Goal: Task Accomplishment & Management: Complete application form

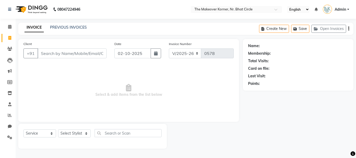
select select "5477"
select select "service"
type input "9737216286"
select select "1: Object"
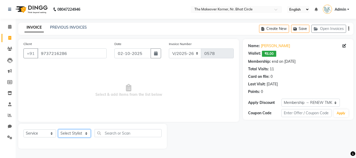
click at [75, 134] on select "Select Stylist Admin [PERSON_NAME] [PERSON_NAME] [PERSON_NAME] [PERSON_NAME]" at bounding box center [74, 134] width 33 height 8
select select "92106"
click at [58, 130] on select "Select Stylist Admin [PERSON_NAME] [PERSON_NAME] [PERSON_NAME] [PERSON_NAME]" at bounding box center [74, 134] width 33 height 8
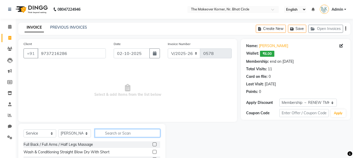
click at [111, 133] on input "text" at bounding box center [127, 133] width 65 height 8
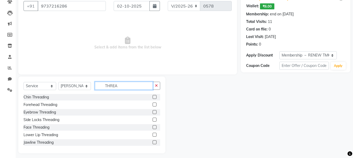
scroll to position [51, 0]
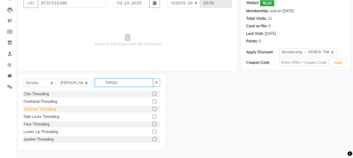
type input "THREA"
click at [47, 108] on div "Eyebrow Threading" at bounding box center [39, 109] width 32 height 5
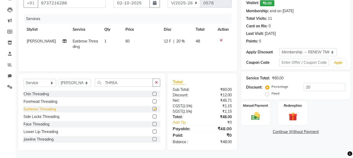
checkbox input "false"
click at [48, 103] on div "Forehead Threading" at bounding box center [40, 101] width 34 height 5
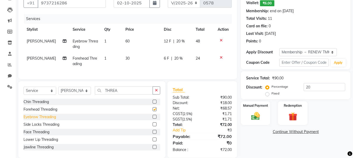
checkbox input "false"
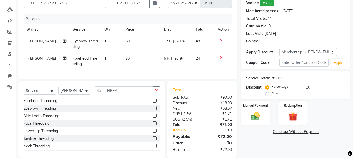
scroll to position [16, 0]
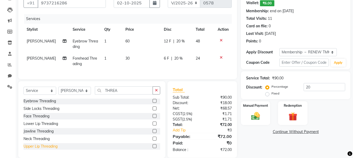
click at [45, 150] on div "Upper Lip Threading" at bounding box center [40, 146] width 34 height 5
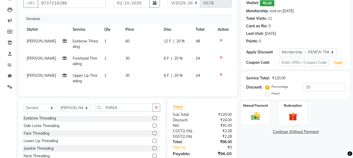
checkbox input "false"
click at [133, 112] on input "THREA" at bounding box center [124, 108] width 58 height 8
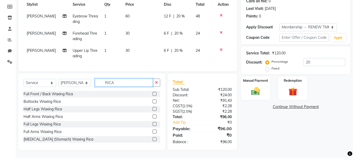
scroll to position [80, 0]
type input "RICA"
click at [56, 133] on div "Full Arms Waxing Rica" at bounding box center [42, 131] width 38 height 5
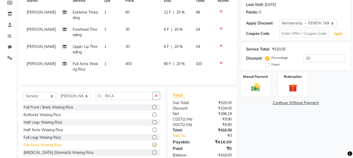
checkbox input "false"
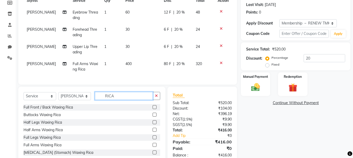
click at [134, 100] on input "RICA" at bounding box center [124, 96] width 58 height 8
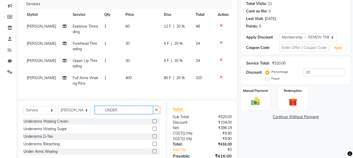
scroll to position [53, 0]
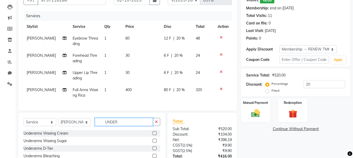
drag, startPoint x: 105, startPoint y: 126, endPoint x: 190, endPoint y: 131, distance: 84.7
click at [190, 131] on div "Select Service Product Membership Package Voucher Prepaid Gift Card Select Styl…" at bounding box center [127, 151] width 226 height 77
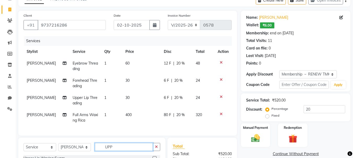
scroll to position [0, 0]
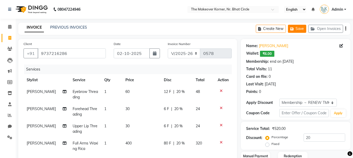
type input "UPP"
click at [298, 29] on button "Save" at bounding box center [297, 29] width 18 height 8
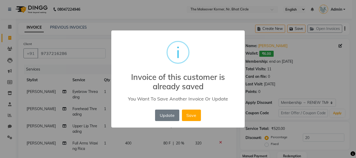
click at [239, 67] on h2 "Invoice of this customer is already saved" at bounding box center [178, 78] width 134 height 25
click at [283, 76] on div "× i Invoice of this customer is already saved You Want To Save Another Invoice …" at bounding box center [178, 79] width 356 height 158
click at [79, 61] on div "× i Invoice of this customer is already saved You Want To Save Another Invoice …" at bounding box center [178, 79] width 356 height 158
drag, startPoint x: 94, startPoint y: 63, endPoint x: 82, endPoint y: 68, distance: 12.9
click at [82, 68] on div "× i Invoice of this customer is already saved You Want To Save Another Invoice …" at bounding box center [178, 79] width 356 height 158
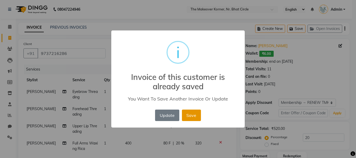
click at [194, 118] on button "Save" at bounding box center [191, 115] width 19 height 11
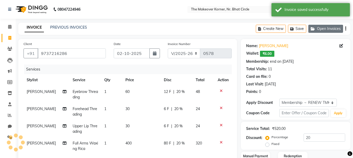
click at [329, 32] on button "Open Invoices" at bounding box center [325, 29] width 35 height 8
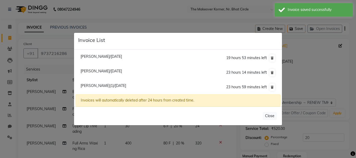
click at [122, 69] on span "[PERSON_NAME]/[DATE]" at bounding box center [101, 71] width 41 height 5
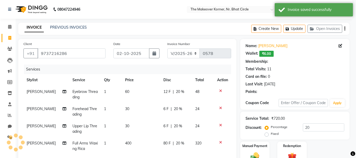
type input "0"
select select "1: Object"
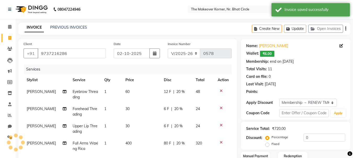
type input "20"
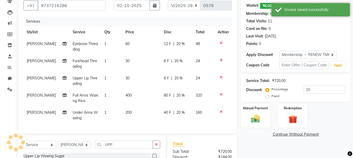
scroll to position [52, 0]
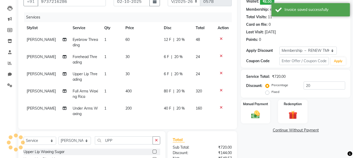
select select
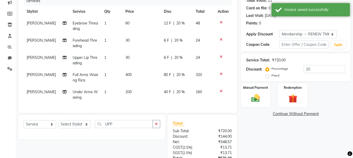
scroll to position [78, 0]
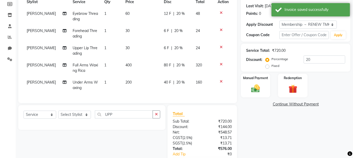
click at [164, 14] on span "12 F" at bounding box center [167, 13] width 7 height 5
select select "92106"
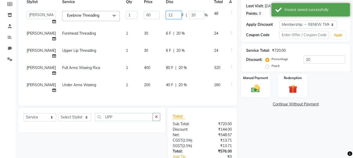
click at [166, 15] on input "12" at bounding box center [174, 15] width 16 height 8
type input "10"
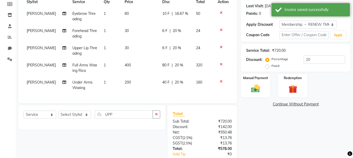
click at [164, 24] on td "10 F | 16.67 %" at bounding box center [176, 16] width 34 height 17
select select "92106"
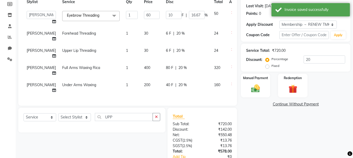
click at [166, 34] on span "6 F" at bounding box center [168, 33] width 5 height 5
select select "92106"
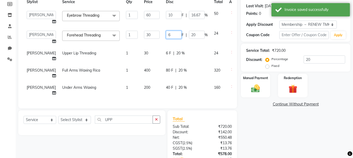
click at [166, 34] on input "6" at bounding box center [174, 35] width 16 height 8
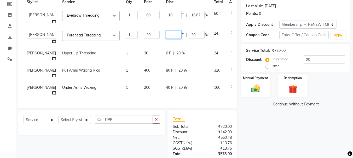
type input "4"
type input "5"
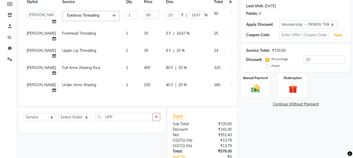
click at [166, 53] on div "6 F | 20 %" at bounding box center [187, 50] width 42 height 5
select select "92106"
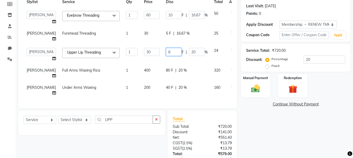
click at [166, 56] on input "6" at bounding box center [174, 52] width 16 height 8
type input "5"
click at [169, 45] on td "5 F | 16.67 %" at bounding box center [187, 36] width 48 height 17
select select "92106"
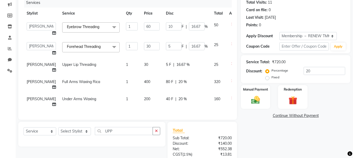
scroll to position [50, 0]
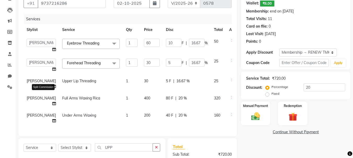
click at [52, 106] on icon at bounding box center [54, 104] width 4 height 4
select select "53830"
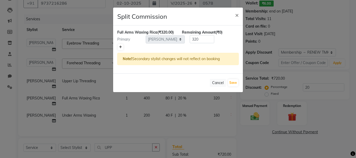
click at [120, 50] on link at bounding box center [120, 47] width 5 height 6
type input "160"
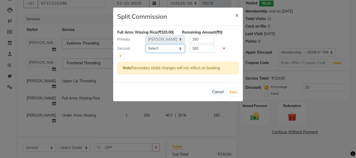
click at [160, 53] on select "Select Admin [PERSON_NAME] [PERSON_NAME] [PERSON_NAME] [PERSON_NAME]" at bounding box center [165, 49] width 39 height 8
select select "92106"
click at [146, 50] on select "Select Admin [PERSON_NAME] [PERSON_NAME] [PERSON_NAME] [PERSON_NAME]" at bounding box center [165, 49] width 39 height 8
click at [235, 96] on button "Save" at bounding box center [233, 92] width 10 height 7
select select "Select"
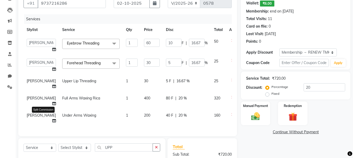
click at [52, 123] on icon at bounding box center [54, 121] width 4 height 4
select select "53830"
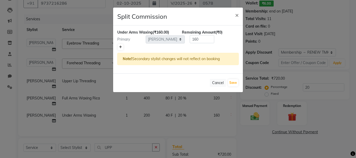
click at [121, 45] on link at bounding box center [120, 47] width 5 height 6
type input "80"
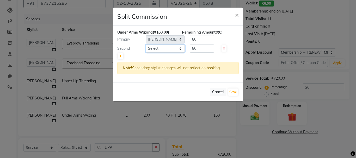
click at [159, 51] on select "Select Admin [PERSON_NAME] [PERSON_NAME] [PERSON_NAME] [PERSON_NAME]" at bounding box center [165, 49] width 39 height 8
select select "92106"
click at [146, 45] on select "Select Admin [PERSON_NAME] [PERSON_NAME] [PERSON_NAME] [PERSON_NAME]" at bounding box center [165, 49] width 39 height 8
click at [230, 93] on button "Save" at bounding box center [233, 92] width 10 height 7
select select "Select"
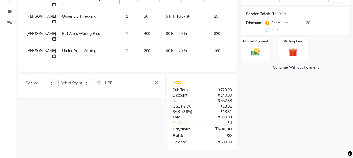
scroll to position [129, 0]
click at [247, 49] on div "Name: [PERSON_NAME] Wallet: ₹6.00 Membership: end on [DATE] Total Visits: 11 Ca…" at bounding box center [297, 37] width 113 height 227
click at [256, 44] on div "Manual Payment" at bounding box center [255, 49] width 31 height 25
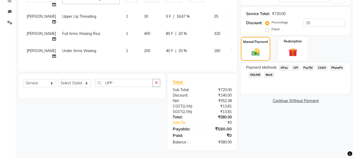
click at [322, 65] on span "CASH" at bounding box center [321, 68] width 11 height 6
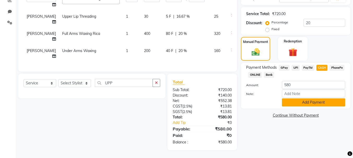
click at [322, 99] on button "Add Payment" at bounding box center [313, 103] width 63 height 8
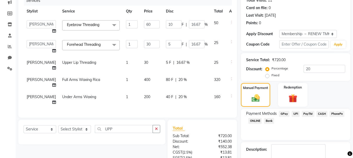
scroll to position [147, 0]
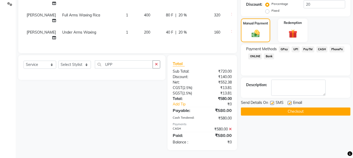
click at [297, 108] on button "Checkout" at bounding box center [295, 112] width 109 height 8
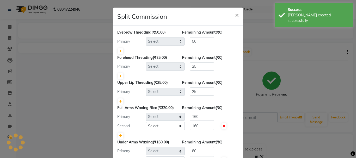
select select "92106"
select select "53830"
select select "92106"
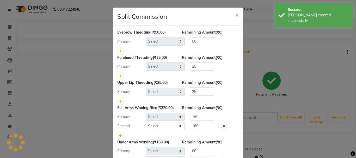
select select "53830"
select select "92106"
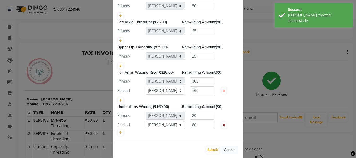
scroll to position [50, 0]
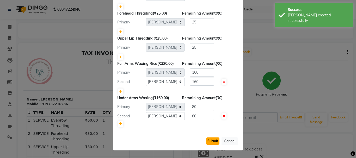
click at [213, 141] on button "Submit" at bounding box center [212, 141] width 13 height 7
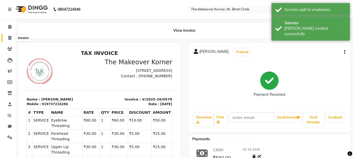
click at [5, 38] on span at bounding box center [9, 38] width 9 height 6
select select "5477"
select select "service"
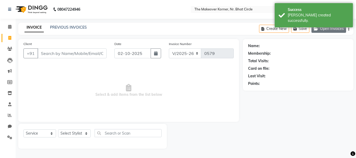
click at [332, 28] on button "Open Invoices" at bounding box center [329, 29] width 35 height 8
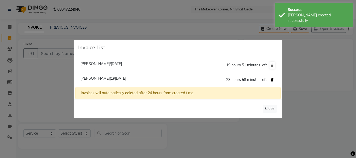
click at [272, 79] on icon at bounding box center [272, 80] width 3 height 3
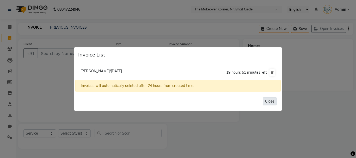
click at [264, 100] on button "Close" at bounding box center [270, 102] width 14 height 8
